Goal: Information Seeking & Learning: Check status

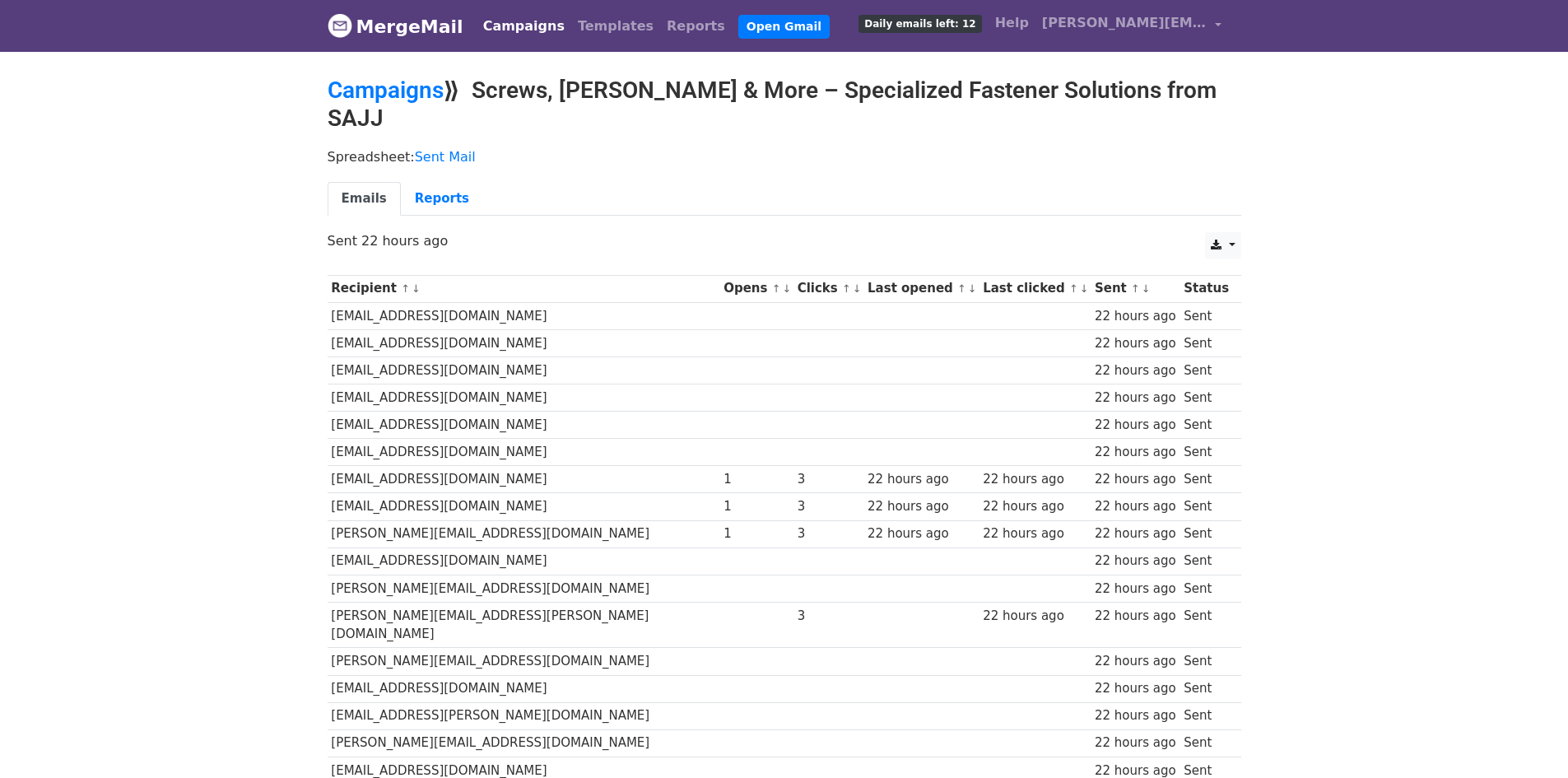
click at [413, 22] on link "MergeMail" at bounding box center [395, 27] width 136 height 35
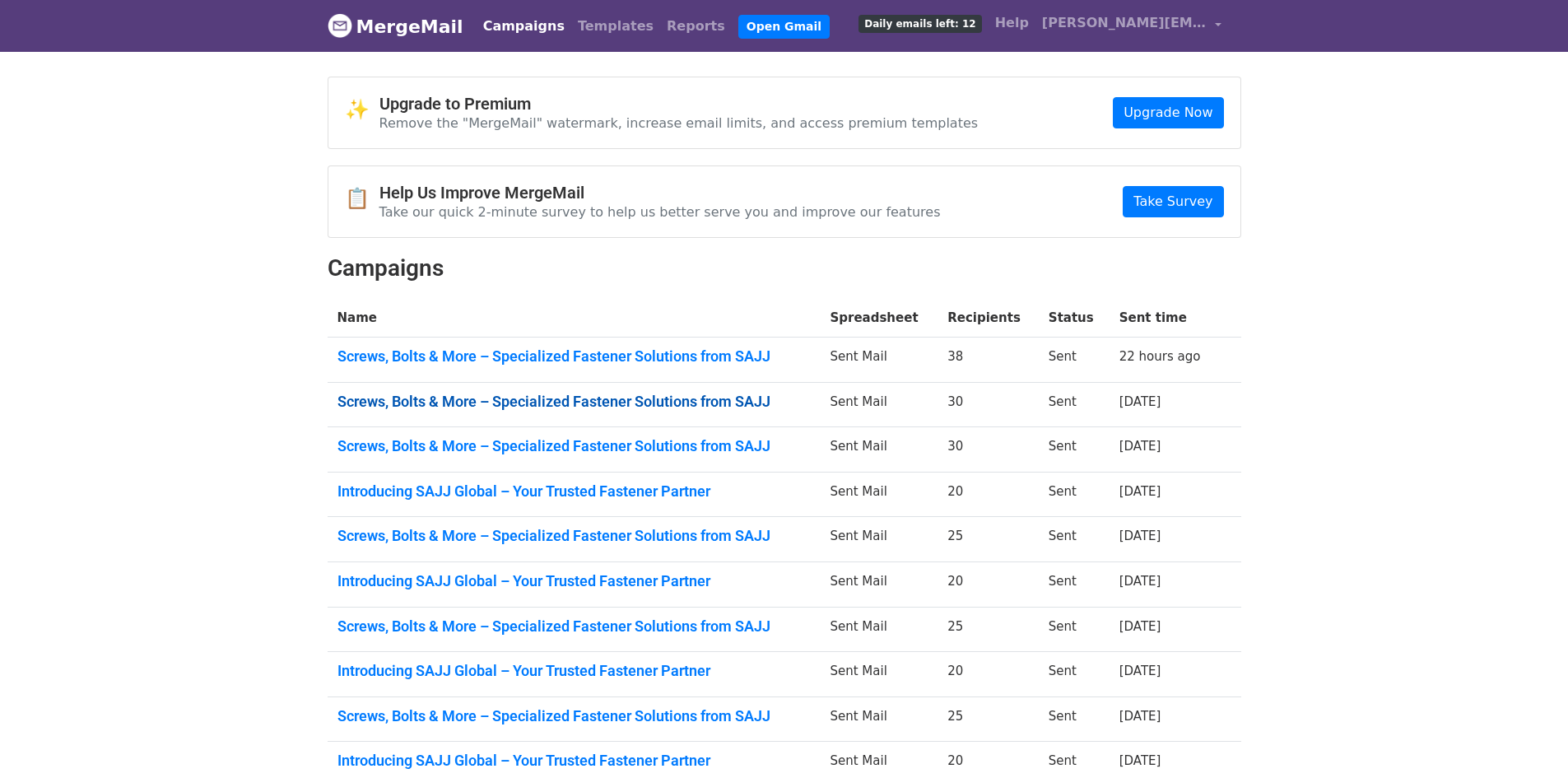
click at [706, 400] on link "Screws, Bolts & More – Specialized Fastener Solutions from SAJJ" at bounding box center [574, 402] width 474 height 18
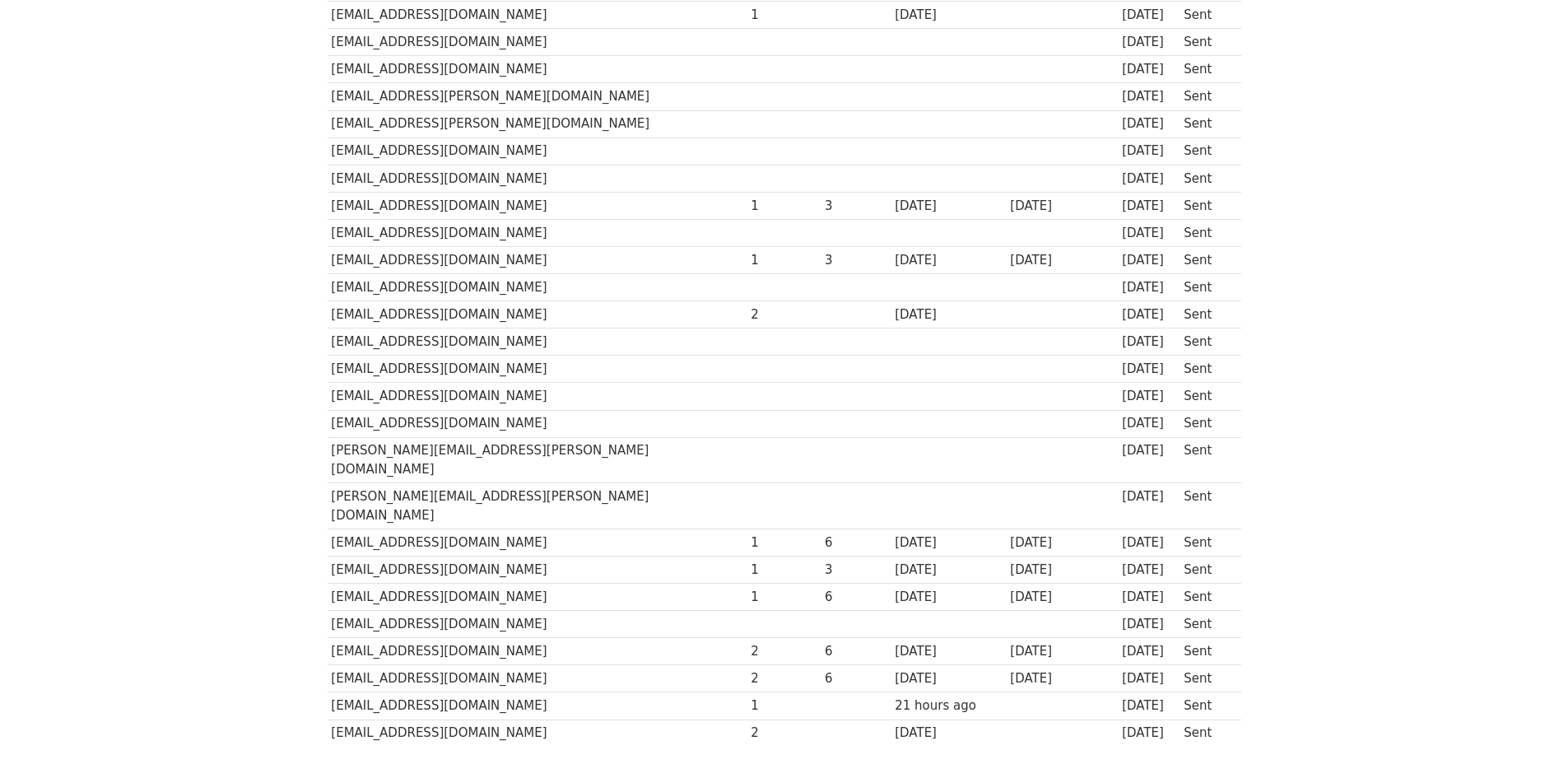
scroll to position [411, 0]
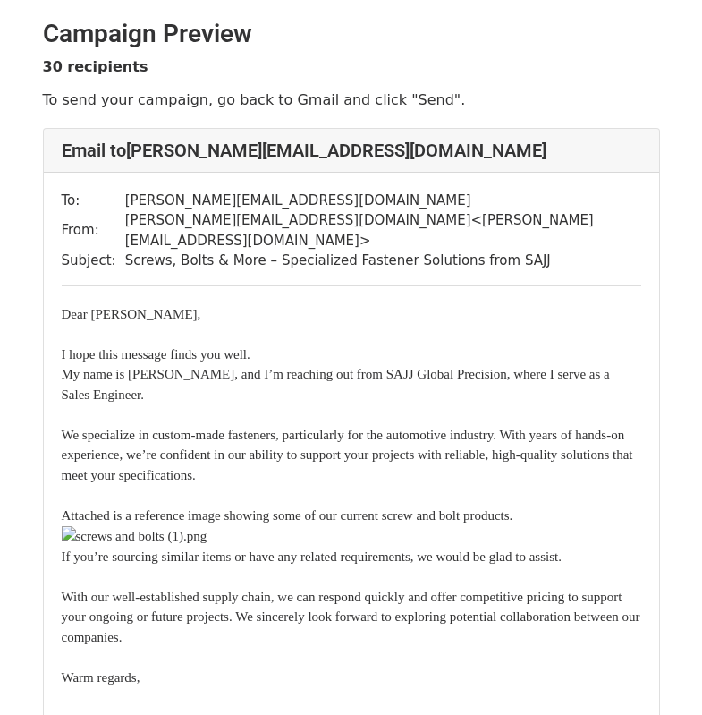
click at [475, 272] on div "To: [PERSON_NAME][EMAIL_ADDRESS][DOMAIN_NAME] From: [PERSON_NAME][EMAIL_ADDRESS…" at bounding box center [352, 590] width 616 height 834
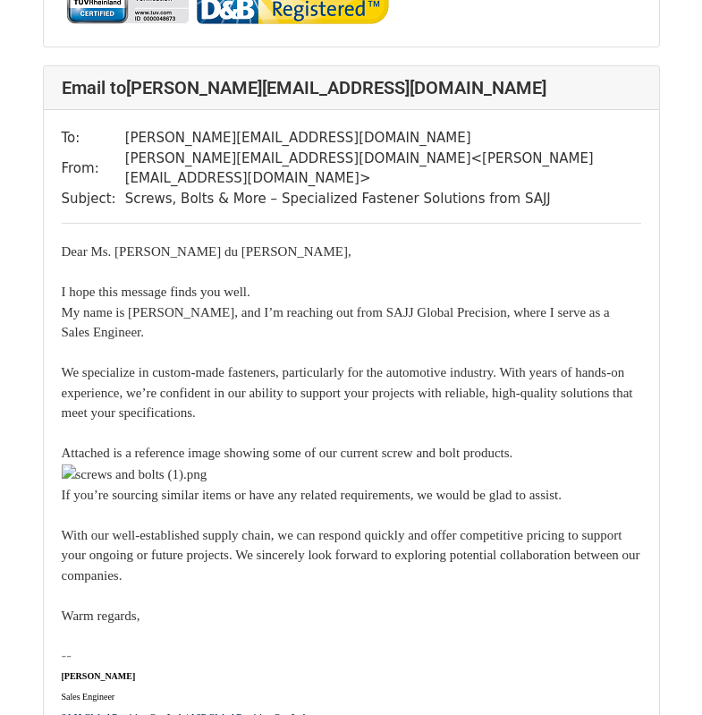
scroll to position [2774, 0]
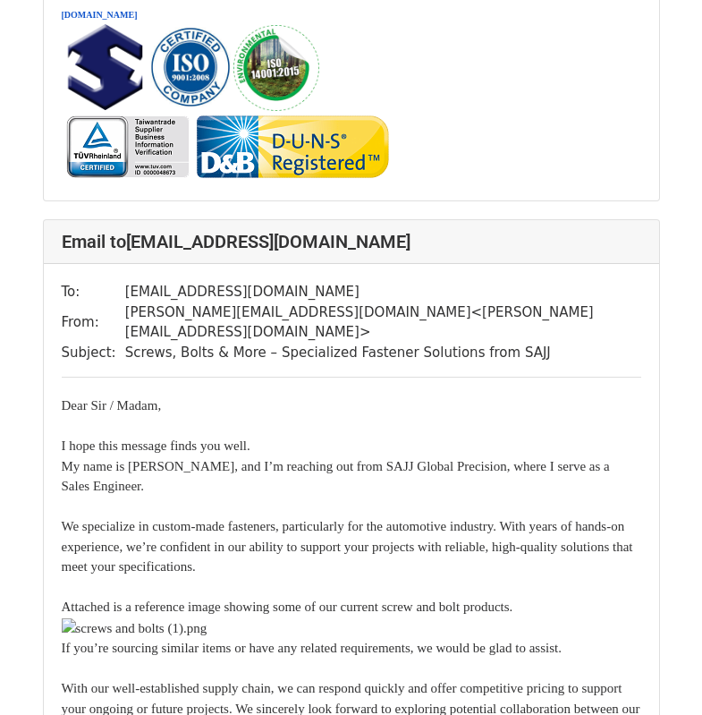
scroll to position [4385, 0]
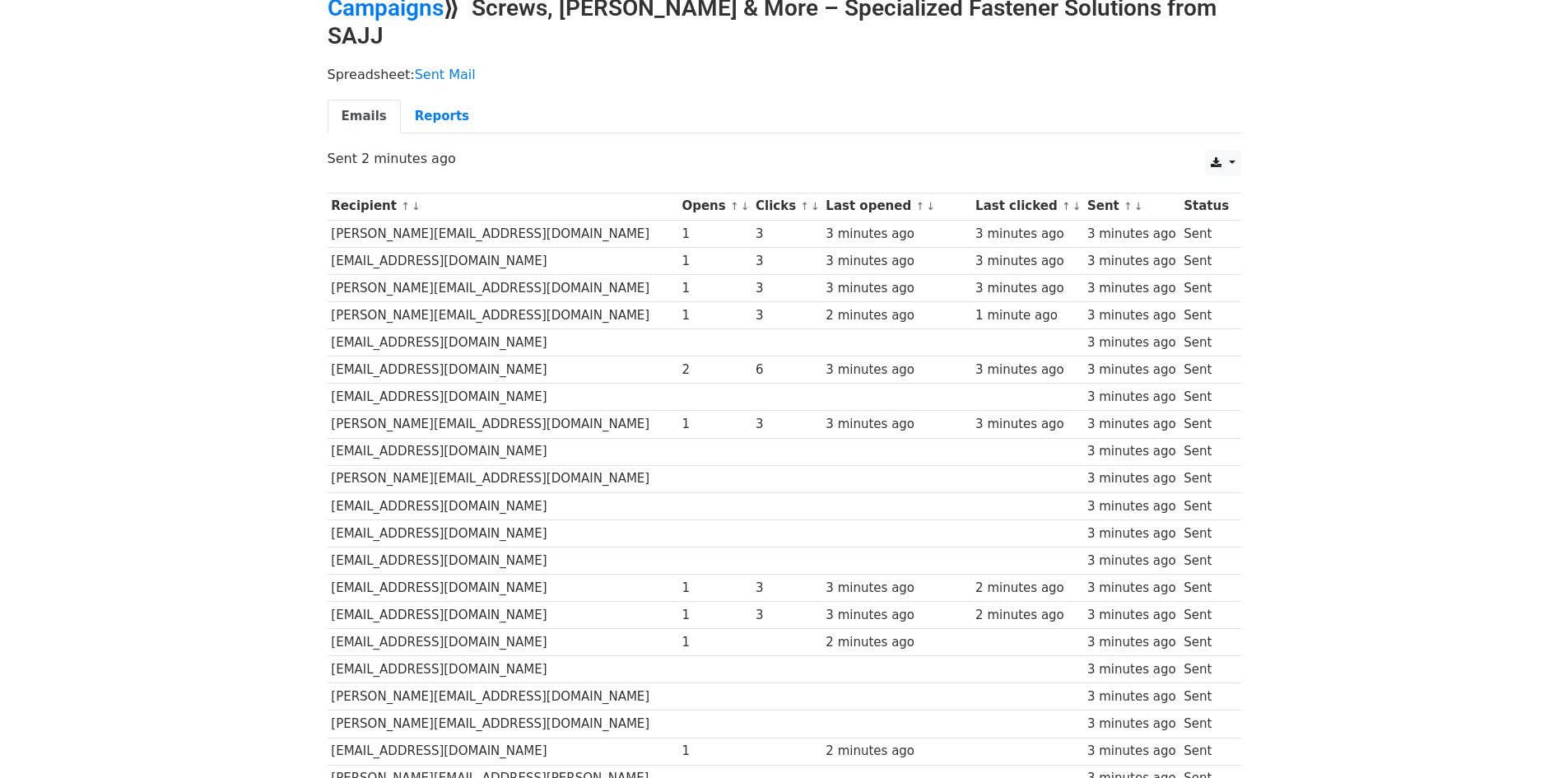
click at [1190, 383] on td "Sent" at bounding box center [1205, 397] width 52 height 28
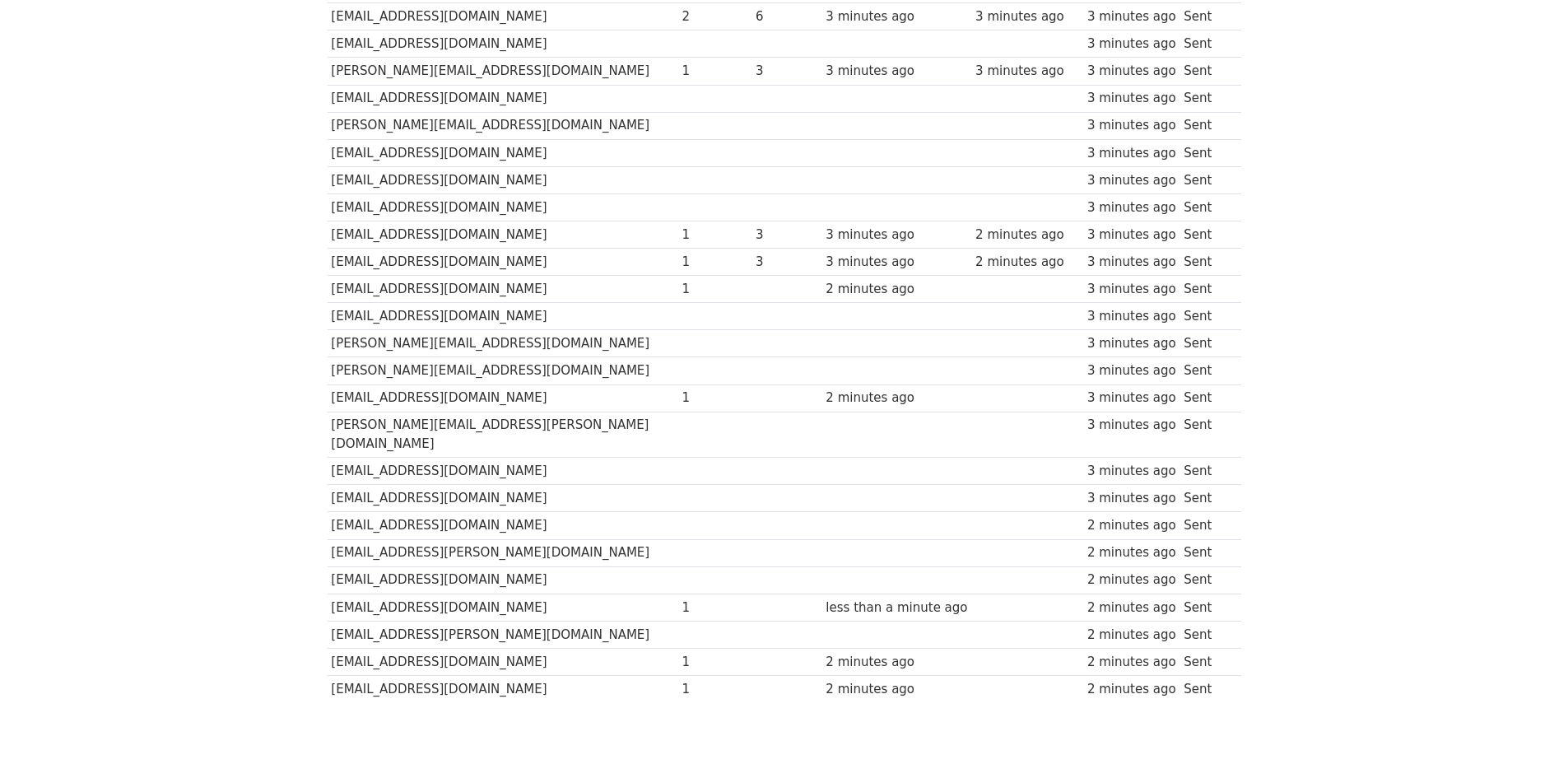
scroll to position [460, 0]
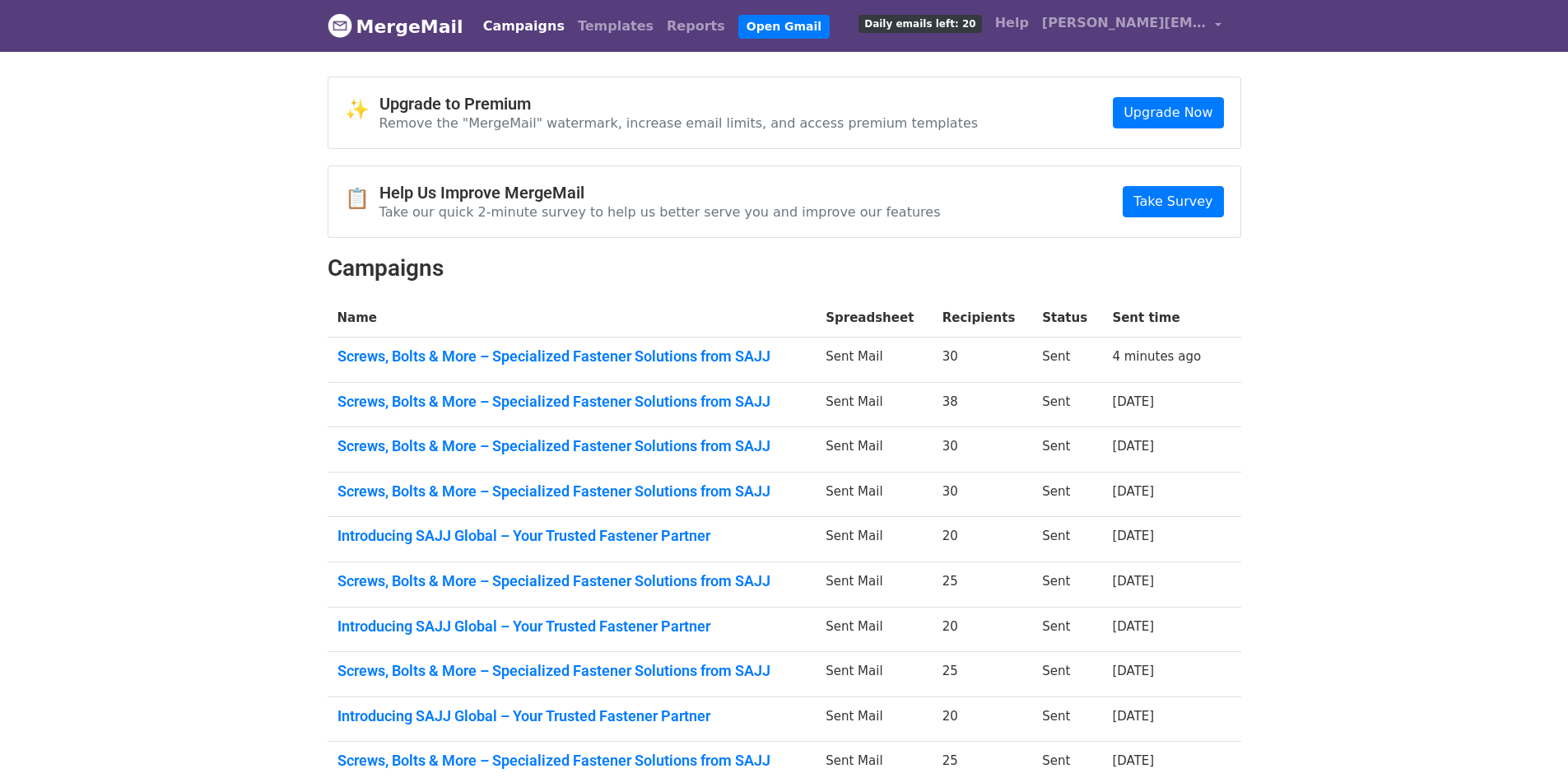
click at [593, 388] on td "Screws, Bolts & More – Specialized Fastener Solutions from SAJJ" at bounding box center [572, 404] width 489 height 45
click at [589, 395] on link "Screws, Bolts & More – Specialized Fastener Solutions from SAJJ" at bounding box center [572, 402] width 469 height 18
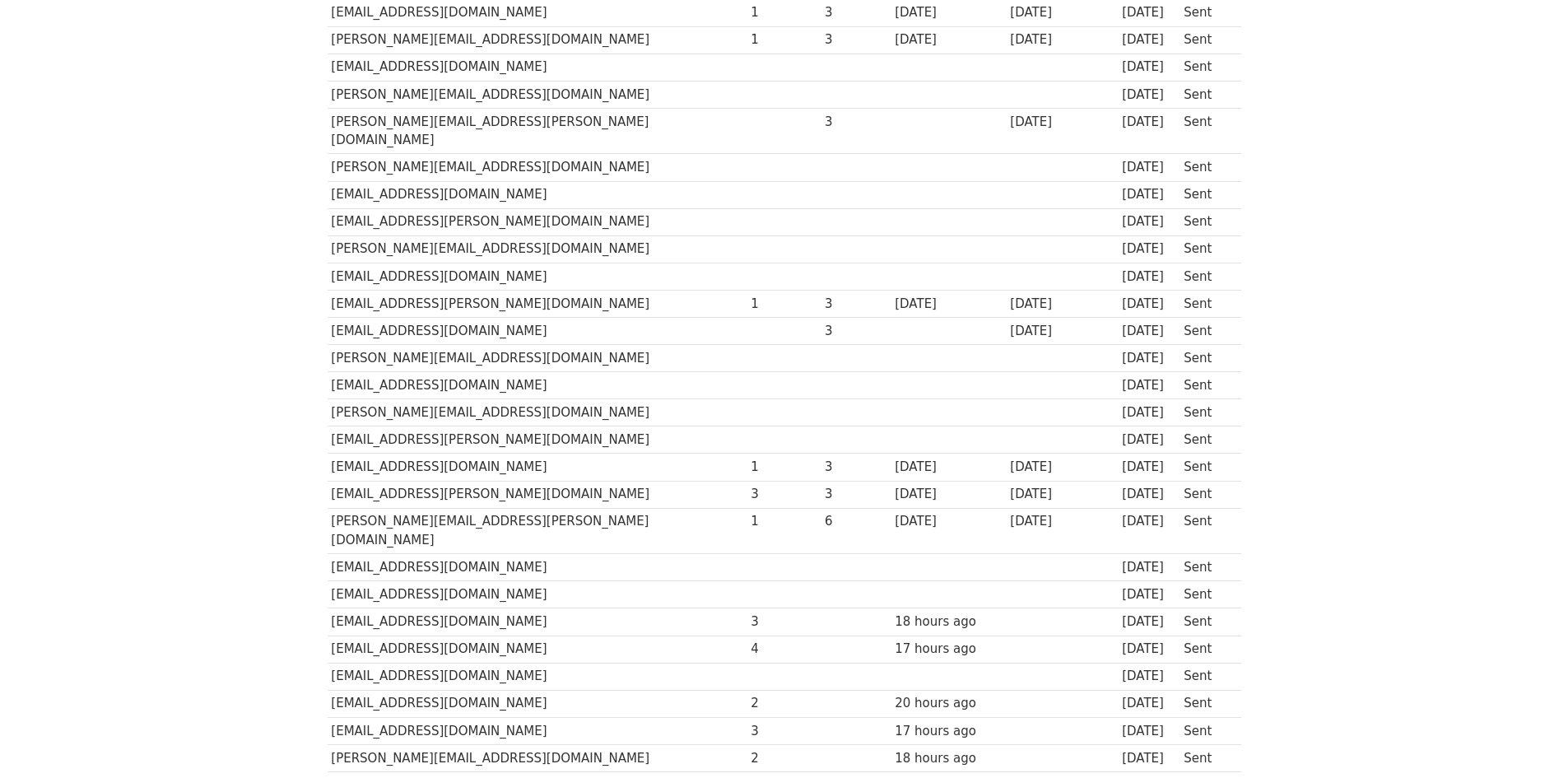
scroll to position [576, 0]
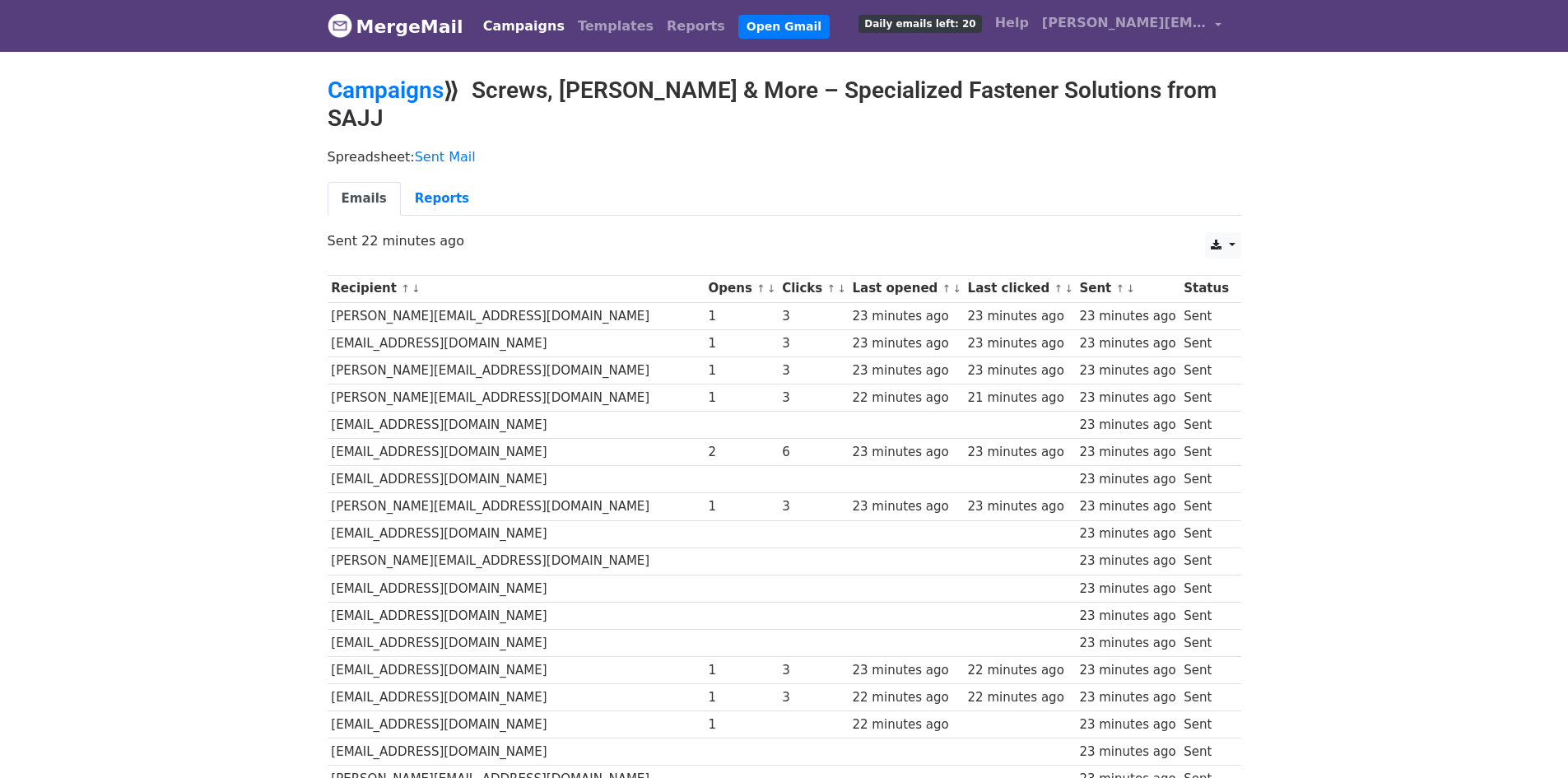
click at [383, 43] on nav "MergeMail Campaigns Templates Reports Open Gmail Daily emails left: 20 Help joa…" at bounding box center [784, 26] width 913 height 51
click at [385, 27] on link "MergeMail" at bounding box center [395, 27] width 136 height 35
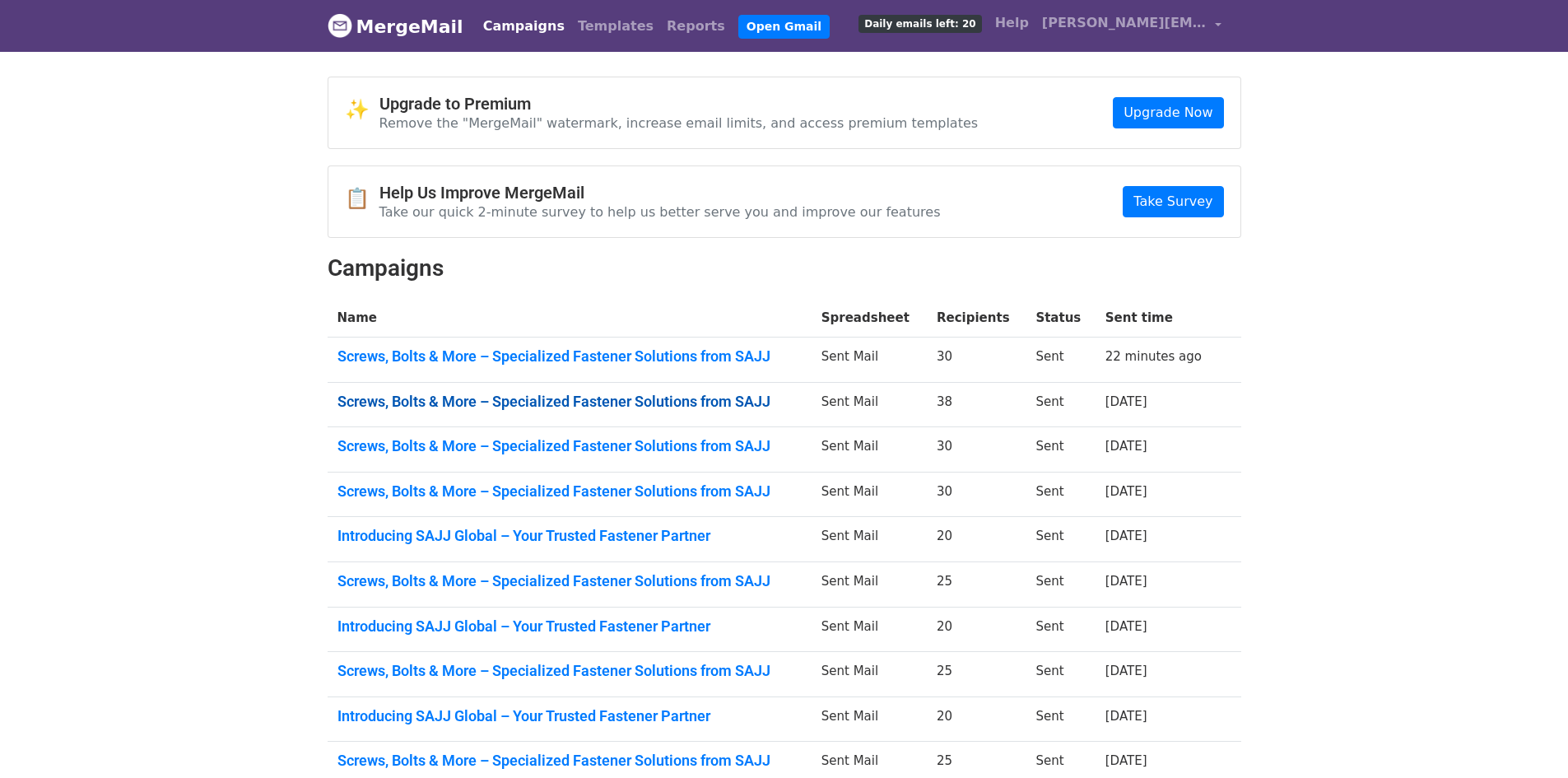
click at [710, 393] on link "Screws, Bolts & More – Specialized Fastener Solutions from SAJJ" at bounding box center [569, 402] width 464 height 18
click at [504, 443] on link "Screws, Bolts & More – Specialized Fastener Solutions from SAJJ" at bounding box center [569, 446] width 464 height 18
click at [671, 502] on td "Screws, Bolts & More – Specialized Fastener Solutions from SAJJ" at bounding box center [569, 494] width 484 height 45
click at [675, 493] on link "Screws, Bolts & More – Specialized Fastener Solutions from SAJJ" at bounding box center [569, 491] width 464 height 18
click at [705, 623] on link "Introducing SAJJ Global – Your Trusted Fastener Partner" at bounding box center [569, 626] width 464 height 18
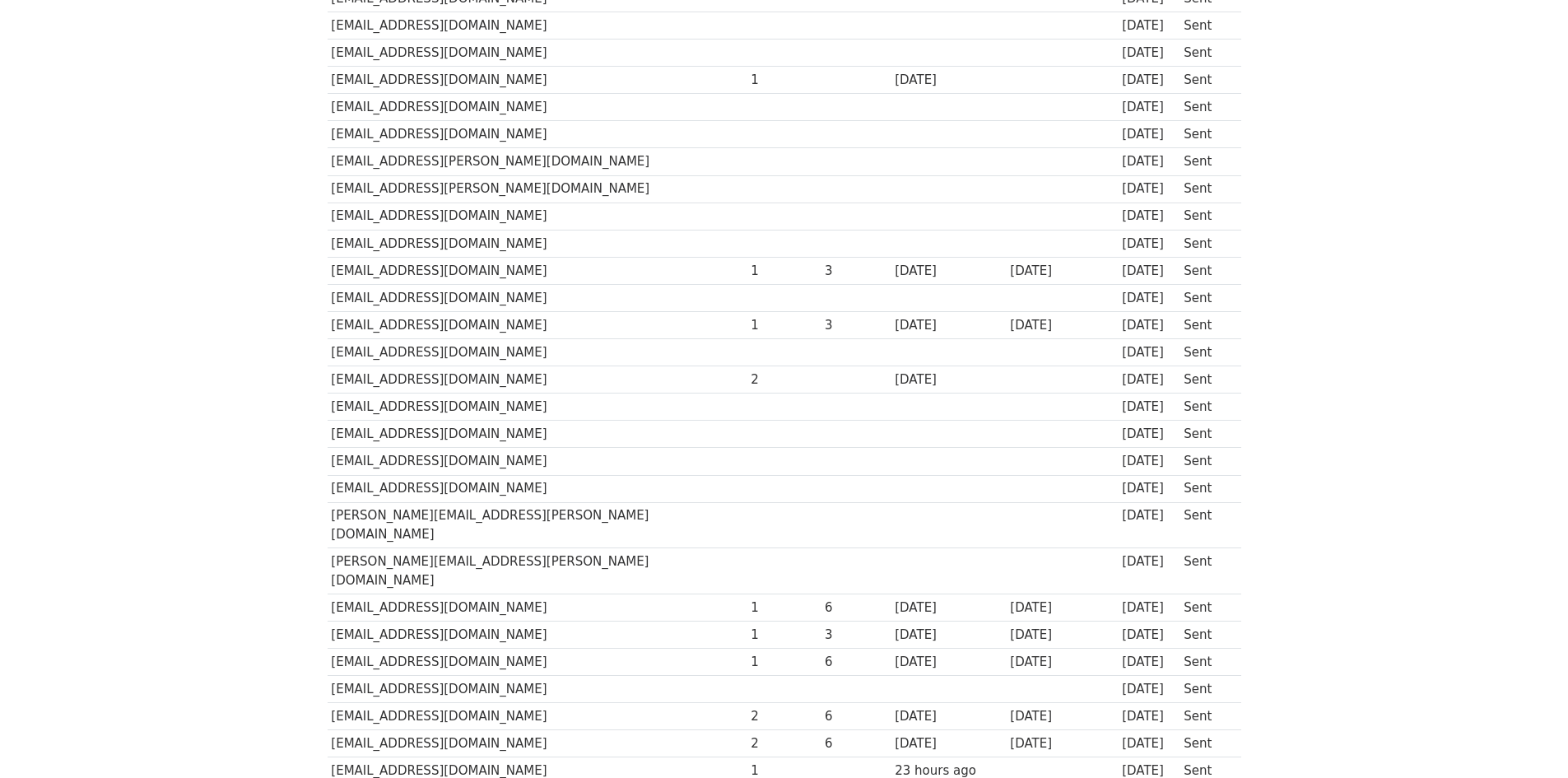
scroll to position [460, 0]
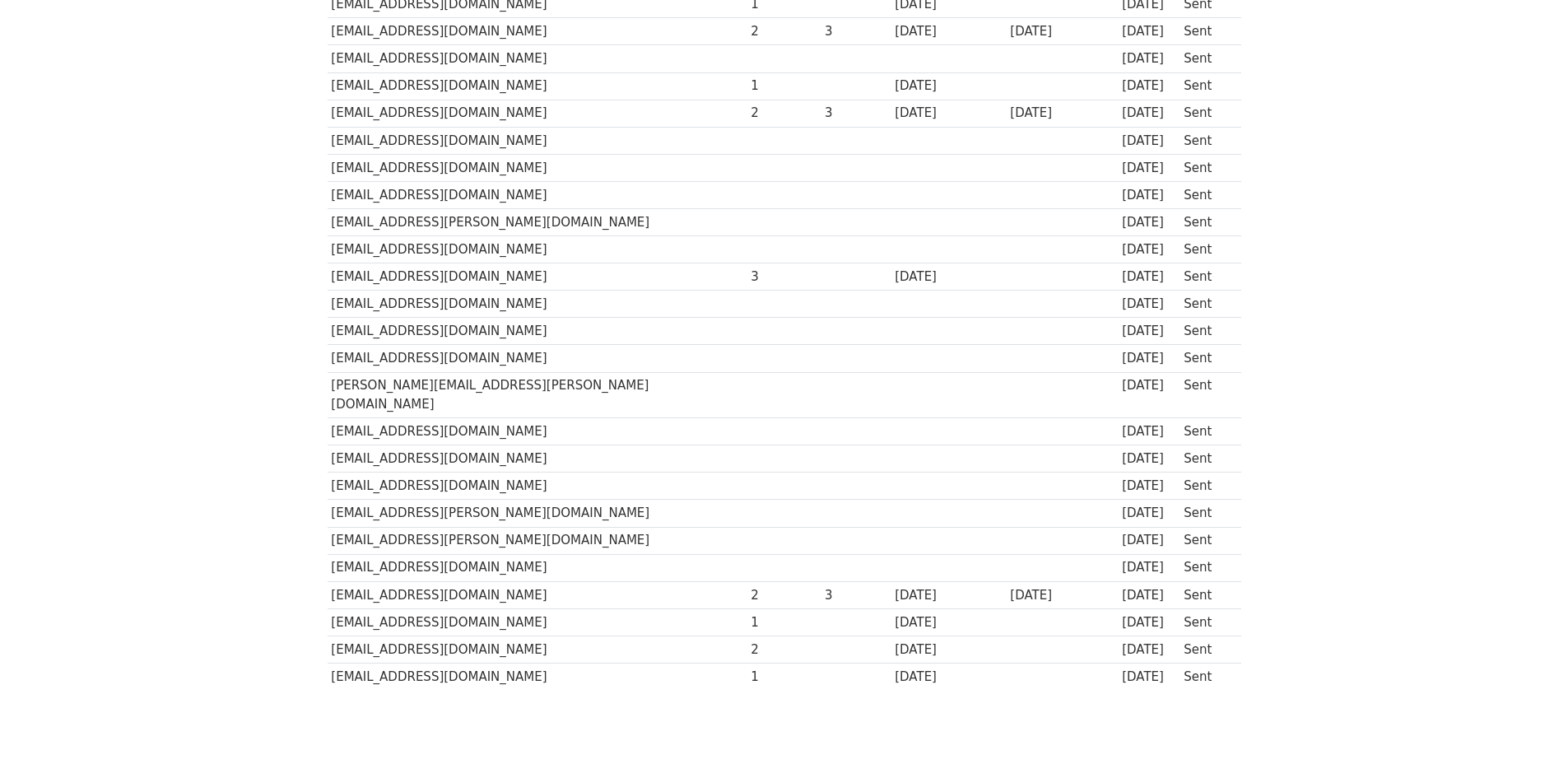
scroll to position [460, 0]
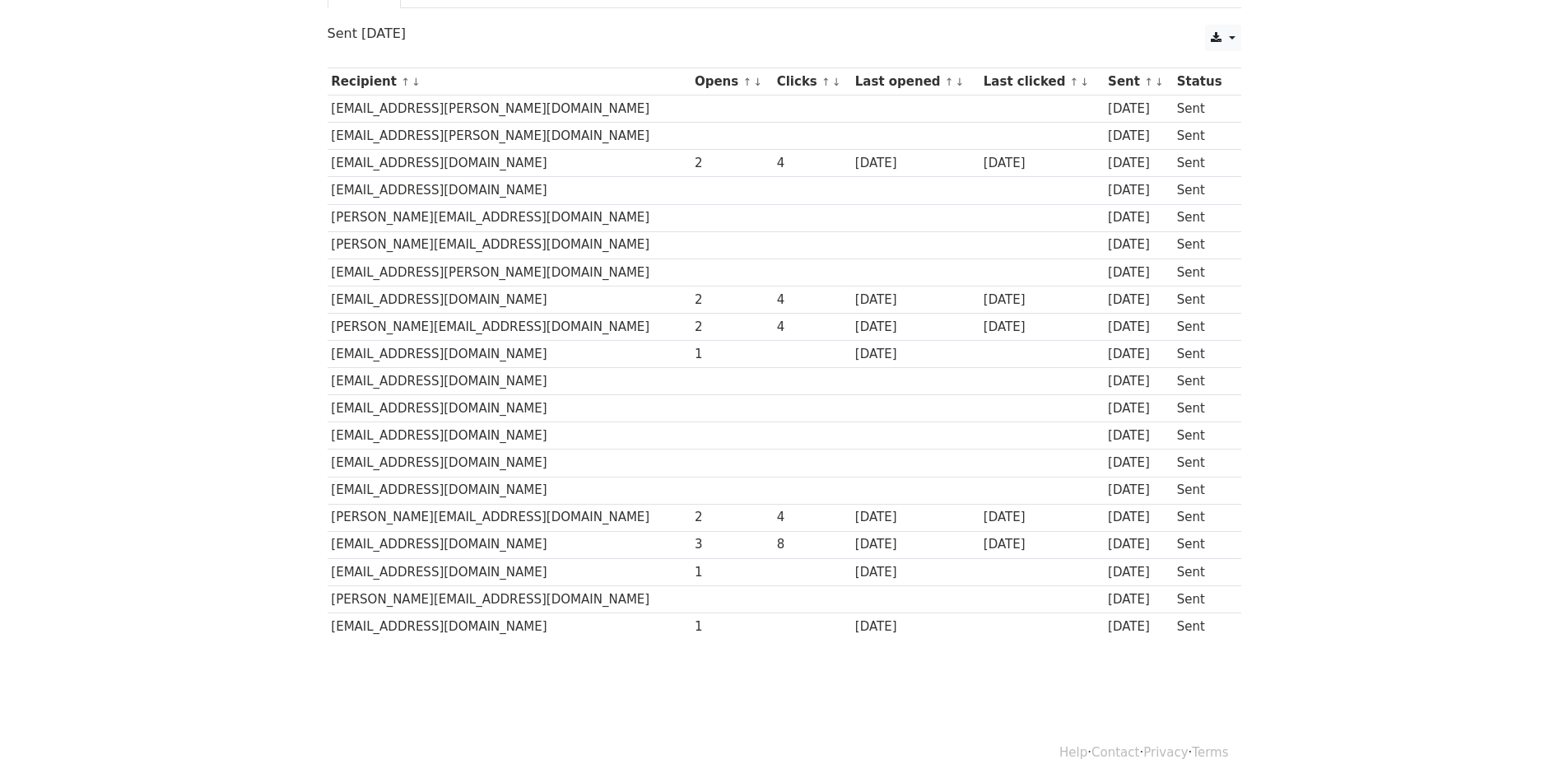
scroll to position [188, 0]
